Goal: Task Accomplishment & Management: Use online tool/utility

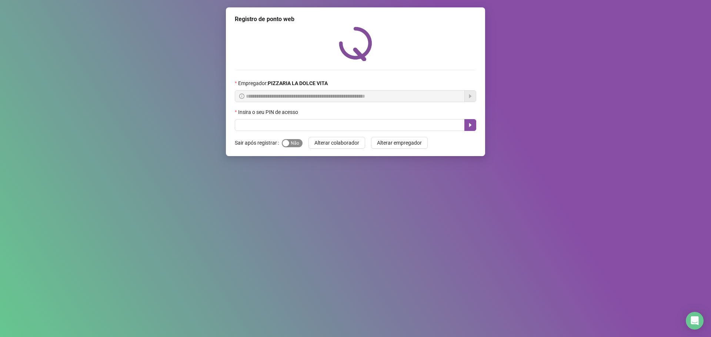
click at [294, 144] on span "Sim Não" at bounding box center [292, 143] width 21 height 8
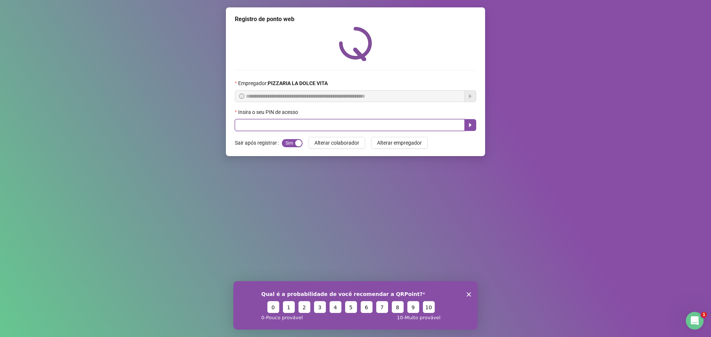
click at [327, 124] on input "text" at bounding box center [350, 125] width 230 height 12
type input "****"
click at [469, 124] on icon "caret-right" at bounding box center [470, 125] width 6 height 6
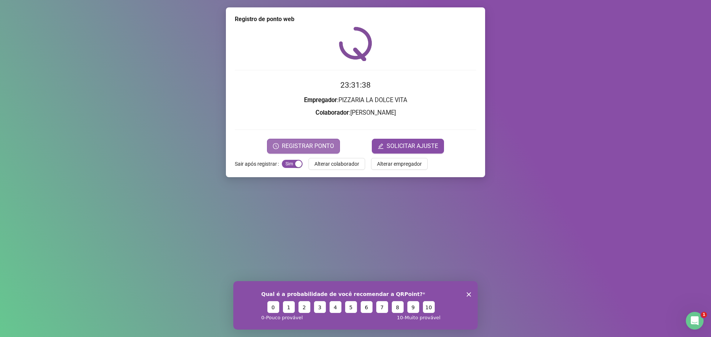
click at [326, 145] on span "REGISTRAR PONTO" at bounding box center [308, 146] width 52 height 9
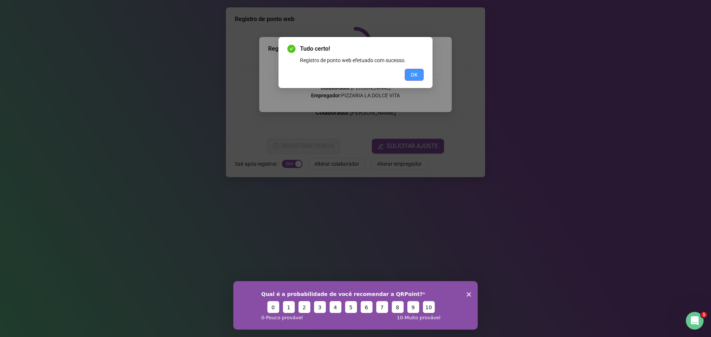
click at [418, 74] on button "OK" at bounding box center [414, 75] width 19 height 12
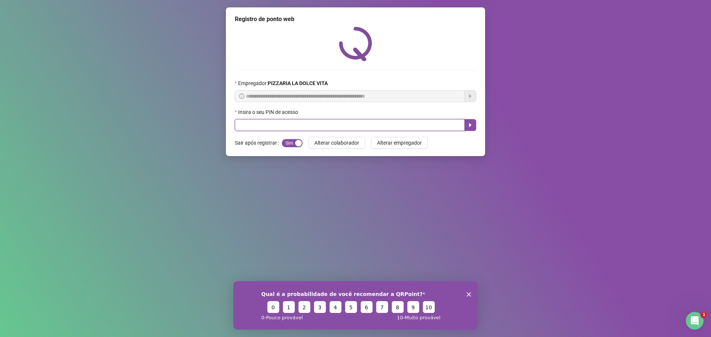
click at [311, 127] on input "text" at bounding box center [350, 125] width 230 height 12
click at [328, 126] on input "text" at bounding box center [350, 125] width 230 height 12
click at [370, 128] on input "text" at bounding box center [350, 125] width 230 height 12
drag, startPoint x: 287, startPoint y: 144, endPoint x: 298, endPoint y: 118, distance: 28.5
click at [287, 144] on div "button" at bounding box center [285, 143] width 7 height 7
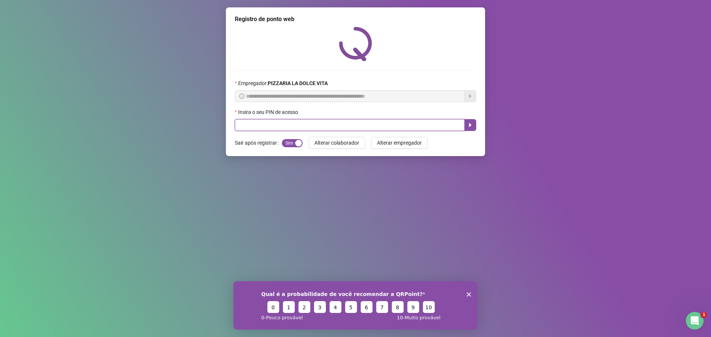
click at [299, 123] on input "text" at bounding box center [350, 125] width 230 height 12
click at [277, 128] on input "text" at bounding box center [350, 125] width 230 height 12
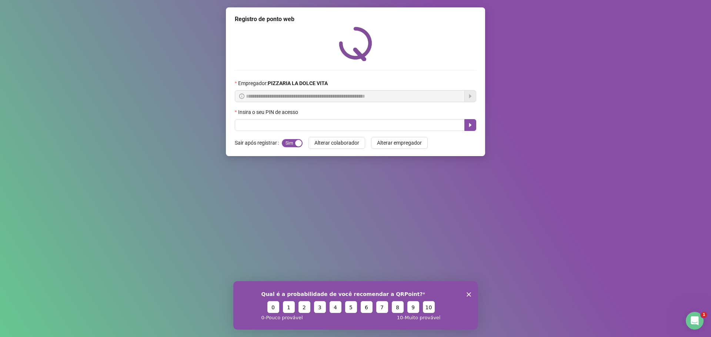
click at [471, 292] on polygon "Encerrar pesquisa" at bounding box center [468, 294] width 4 height 4
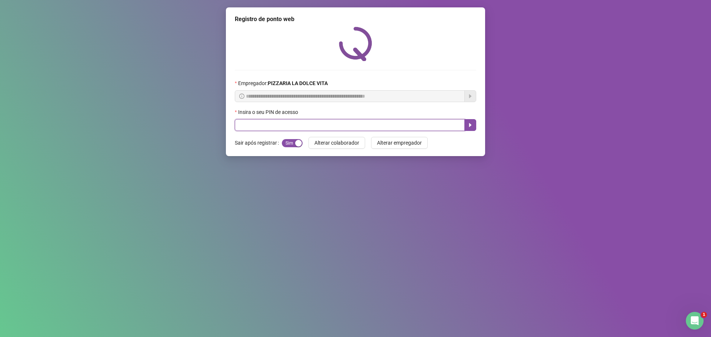
click at [373, 121] on input "text" at bounding box center [350, 125] width 230 height 12
click at [295, 146] on span "Sim Não" at bounding box center [292, 143] width 21 height 8
click at [311, 126] on input "text" at bounding box center [350, 125] width 230 height 12
type input "*****"
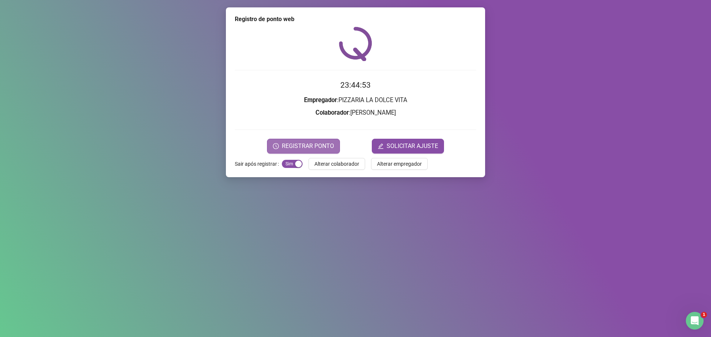
click at [309, 154] on div "Registro de ponto web 23:44:53 Empregador : PIZZARIA LA DOLCE VITA Colaborador …" at bounding box center [355, 92] width 259 height 170
click at [313, 146] on span "REGISTRAR PONTO" at bounding box center [308, 146] width 52 height 9
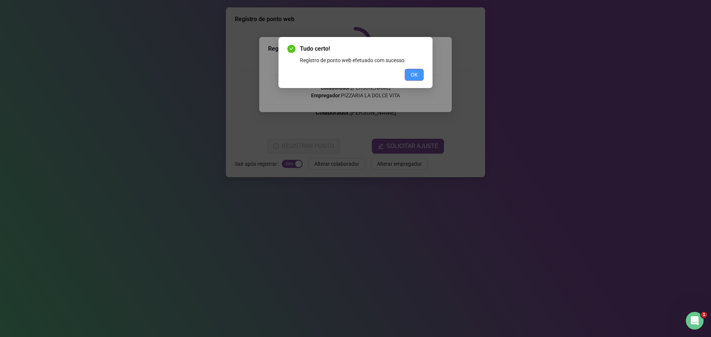
drag, startPoint x: 401, startPoint y: 68, endPoint x: 410, endPoint y: 73, distance: 10.4
click at [403, 69] on div "Tudo certo! Registro de ponto web efetuado com sucesso. OK" at bounding box center [355, 62] width 136 height 36
click at [411, 73] on button "OK" at bounding box center [414, 75] width 19 height 12
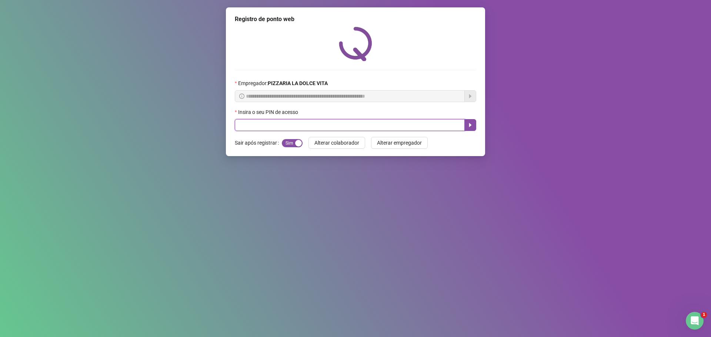
drag, startPoint x: 330, startPoint y: 130, endPoint x: 314, endPoint y: 127, distance: 16.3
click at [314, 127] on input "text" at bounding box center [350, 125] width 230 height 12
type input "****"
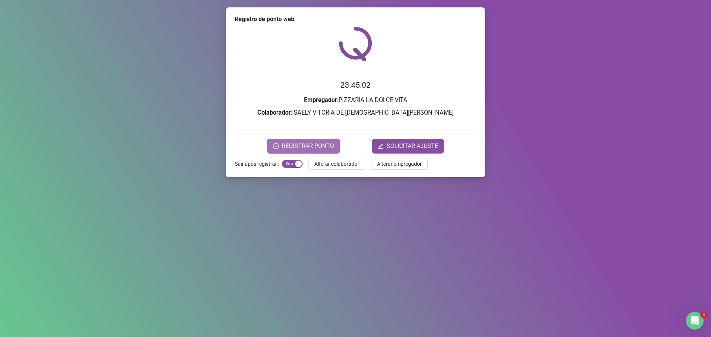
click at [316, 148] on span "REGISTRAR PONTO" at bounding box center [308, 146] width 52 height 9
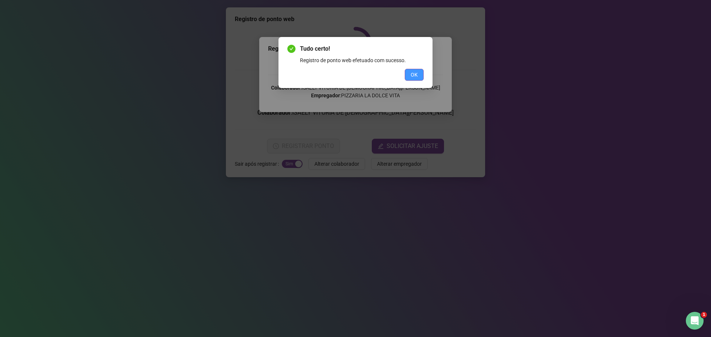
click at [420, 75] on button "OK" at bounding box center [414, 75] width 19 height 12
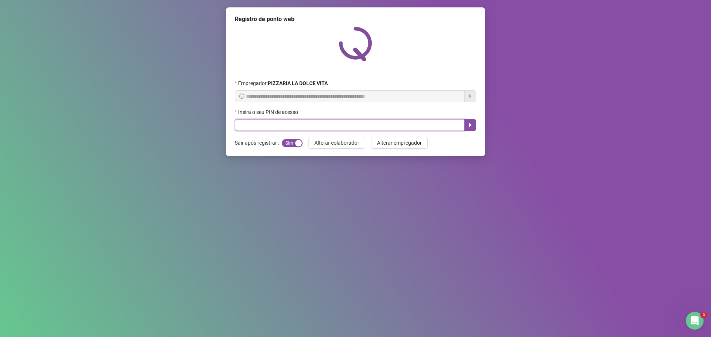
click at [266, 127] on input "text" at bounding box center [350, 125] width 230 height 12
type input "****"
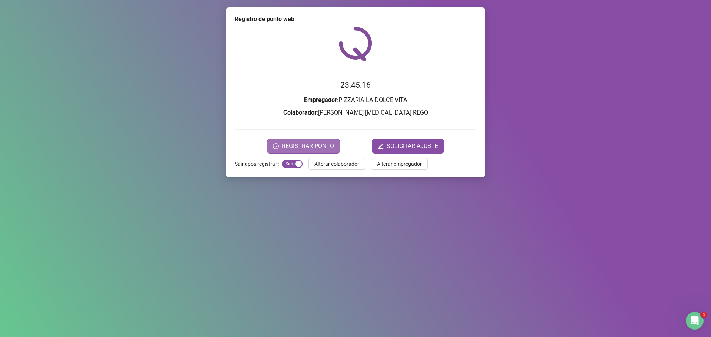
click at [312, 147] on span "REGISTRAR PONTO" at bounding box center [308, 146] width 52 height 9
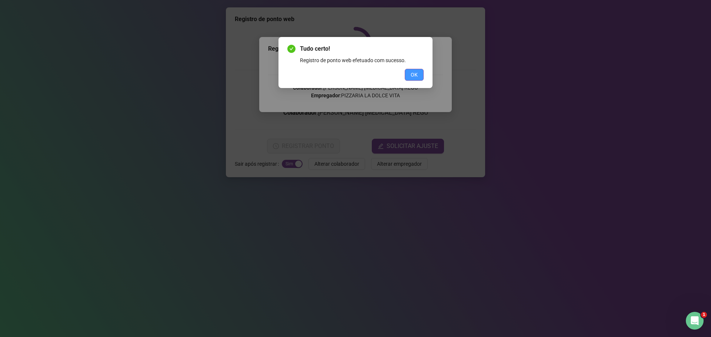
click at [419, 73] on button "OK" at bounding box center [414, 75] width 19 height 12
